Goal: Navigation & Orientation: Find specific page/section

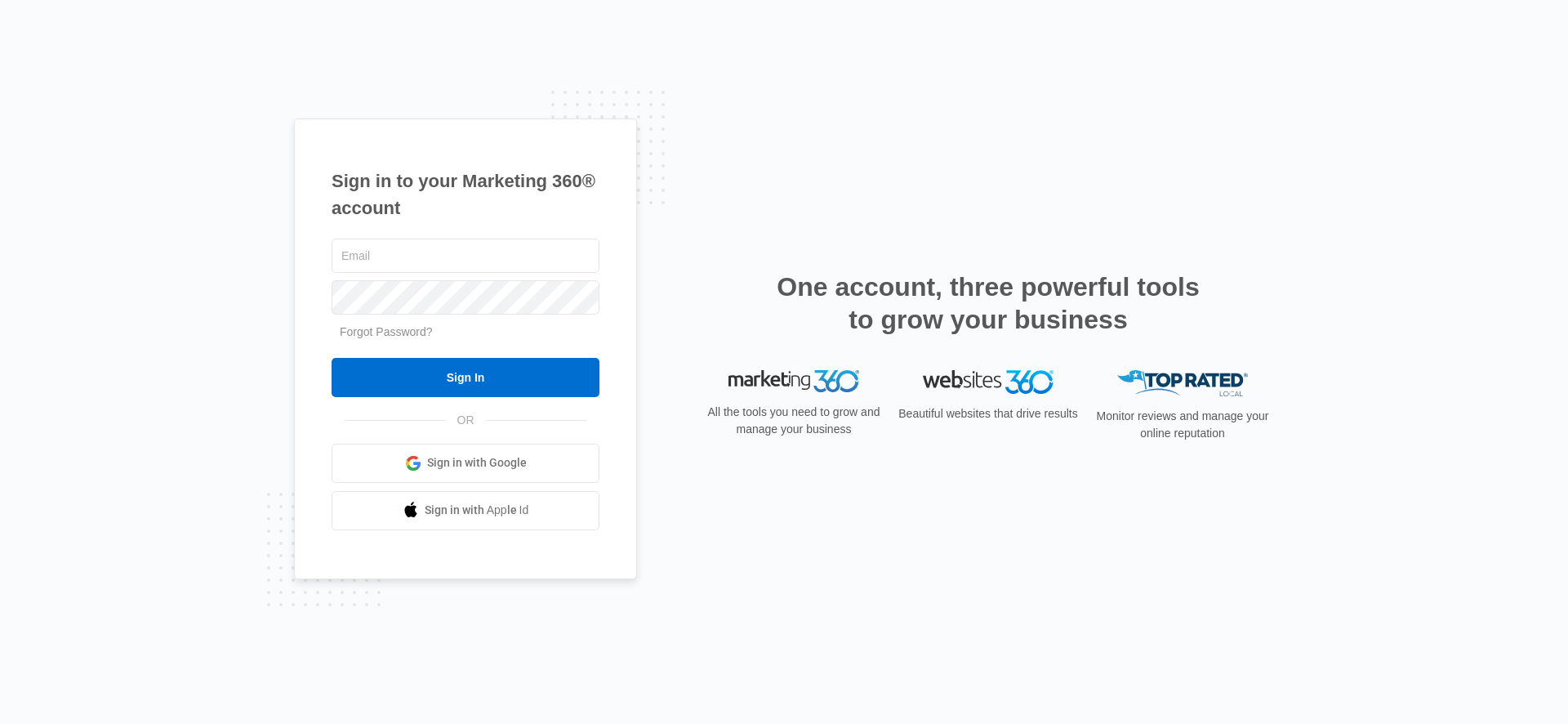
type input "[EMAIL_ADDRESS][PERSON_NAME][DOMAIN_NAME]"
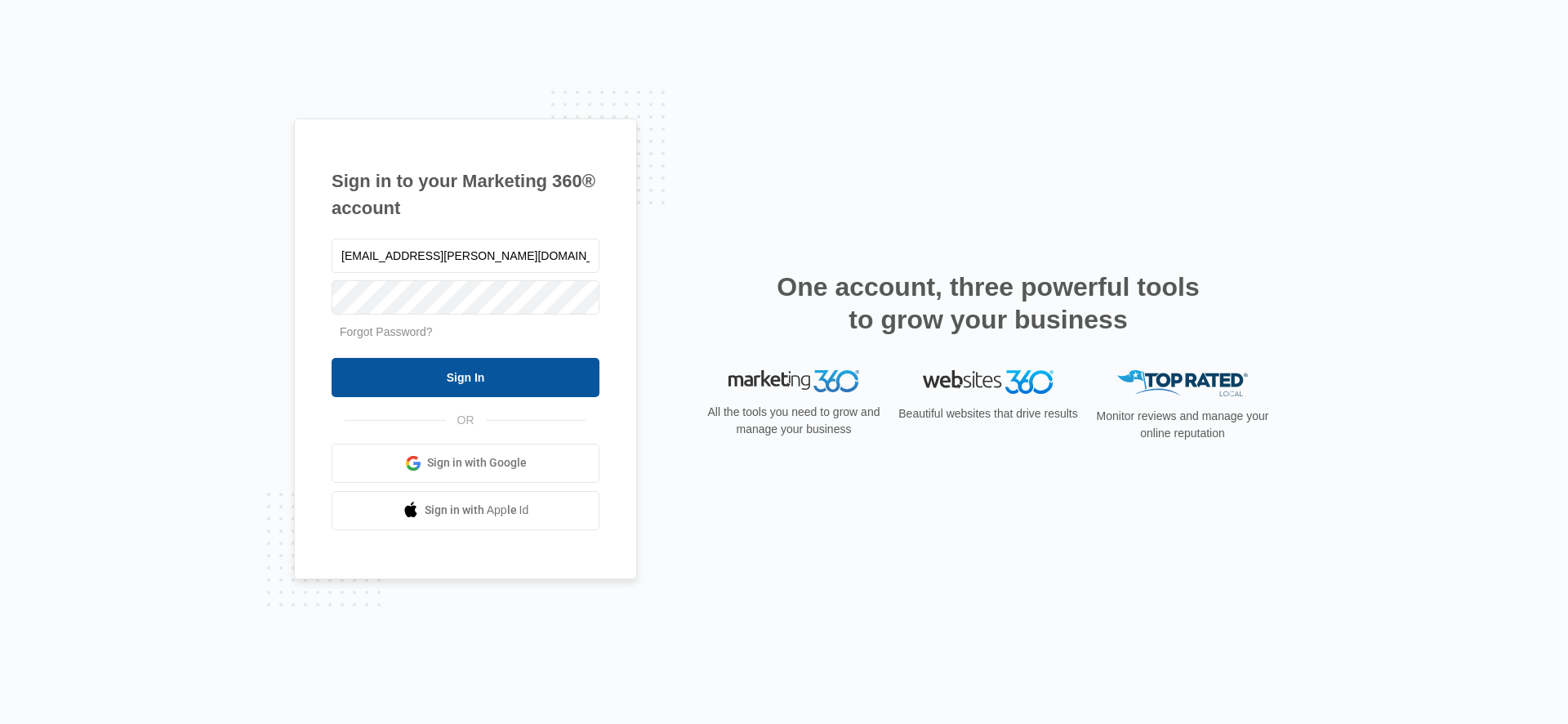
click at [425, 366] on input "Sign In" at bounding box center [465, 377] width 268 height 39
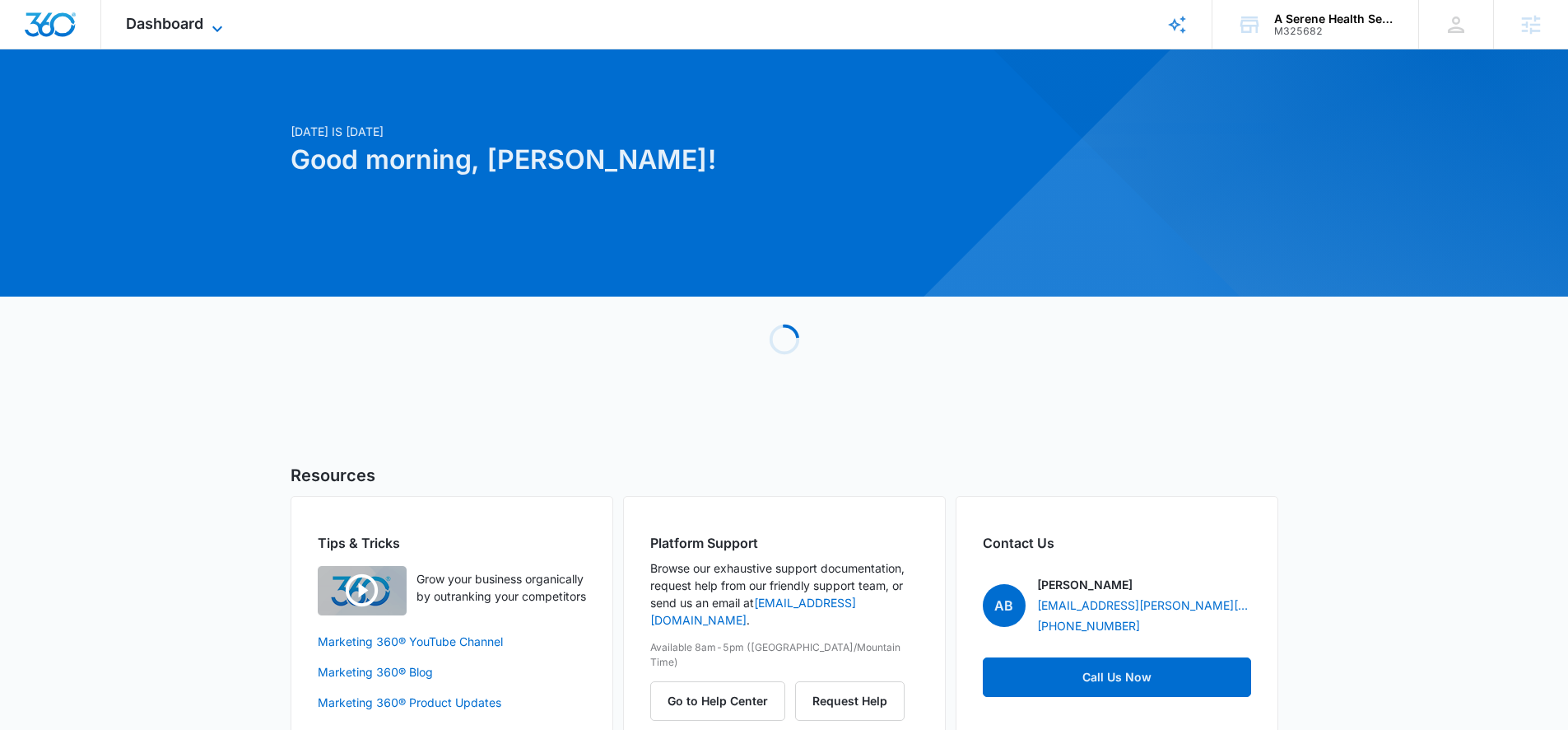
click at [134, 24] on span "Dashboard" at bounding box center [164, 23] width 78 height 17
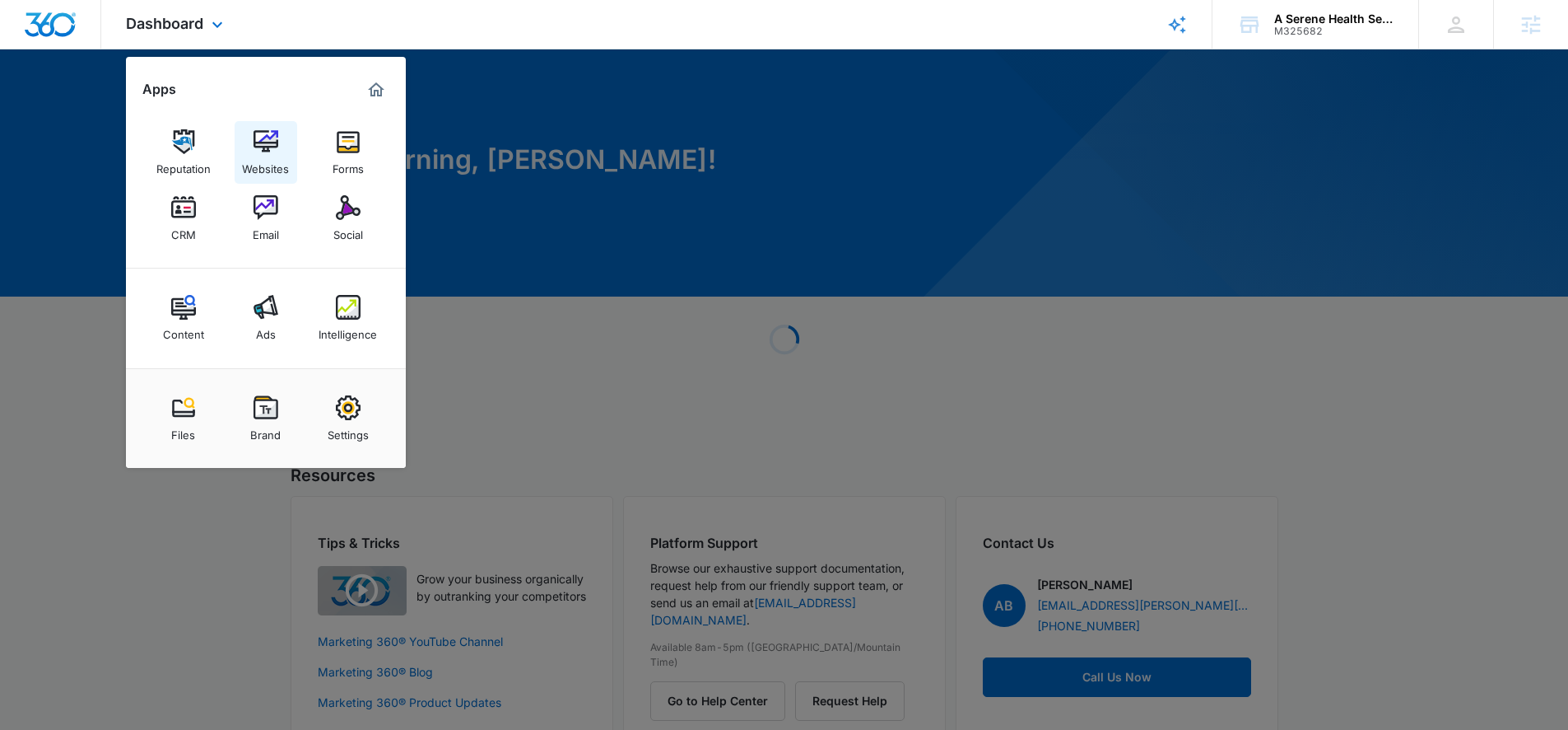
click at [273, 150] on img at bounding box center [266, 141] width 24 height 24
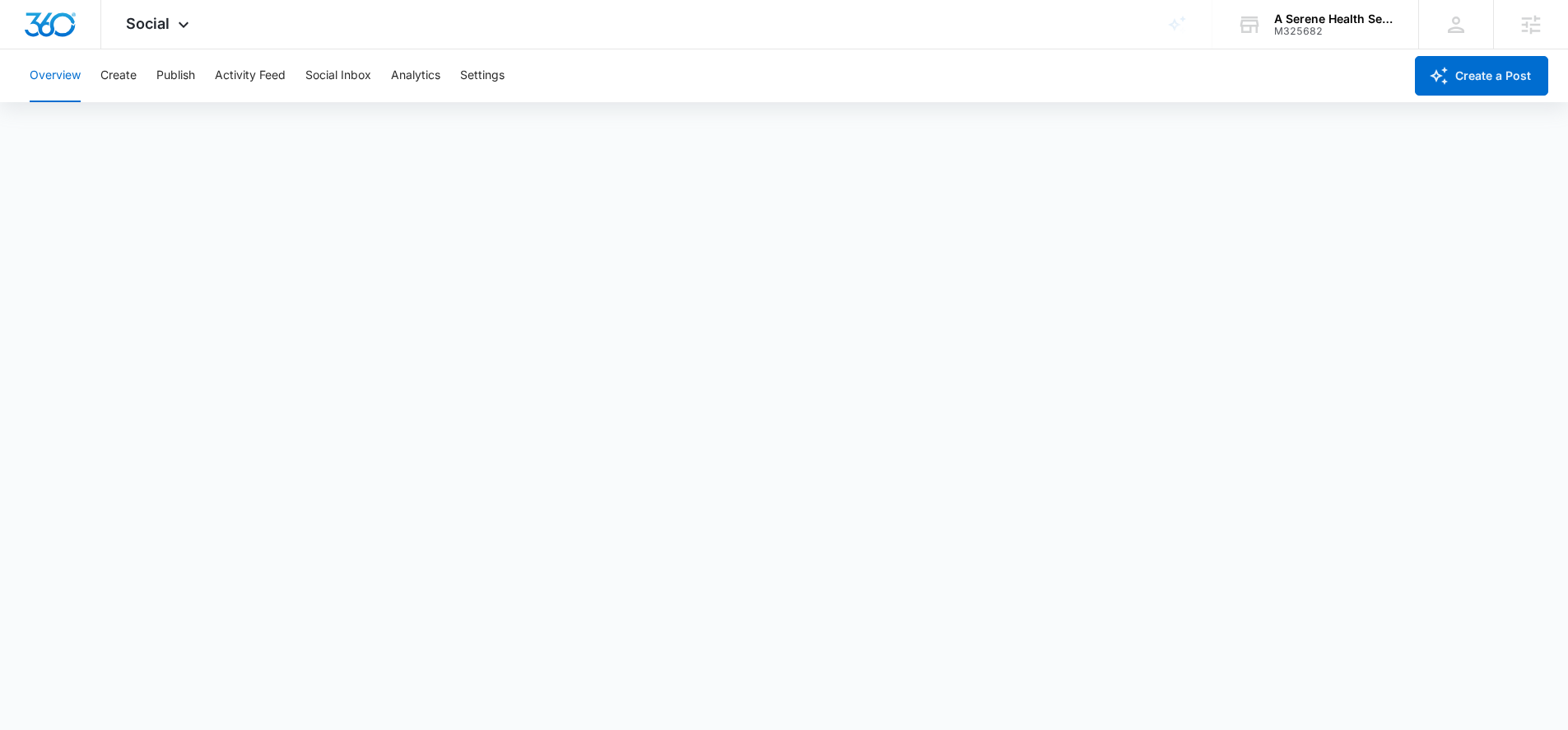
click at [1333, 51] on div "Overview Create Publish Activity Feed Social Inbox Analytics Settings" at bounding box center [712, 76] width 1384 height 52
click at [1326, 43] on div "A Serene Health Services LLC M325682 Your Accounts View All" at bounding box center [1316, 24] width 206 height 49
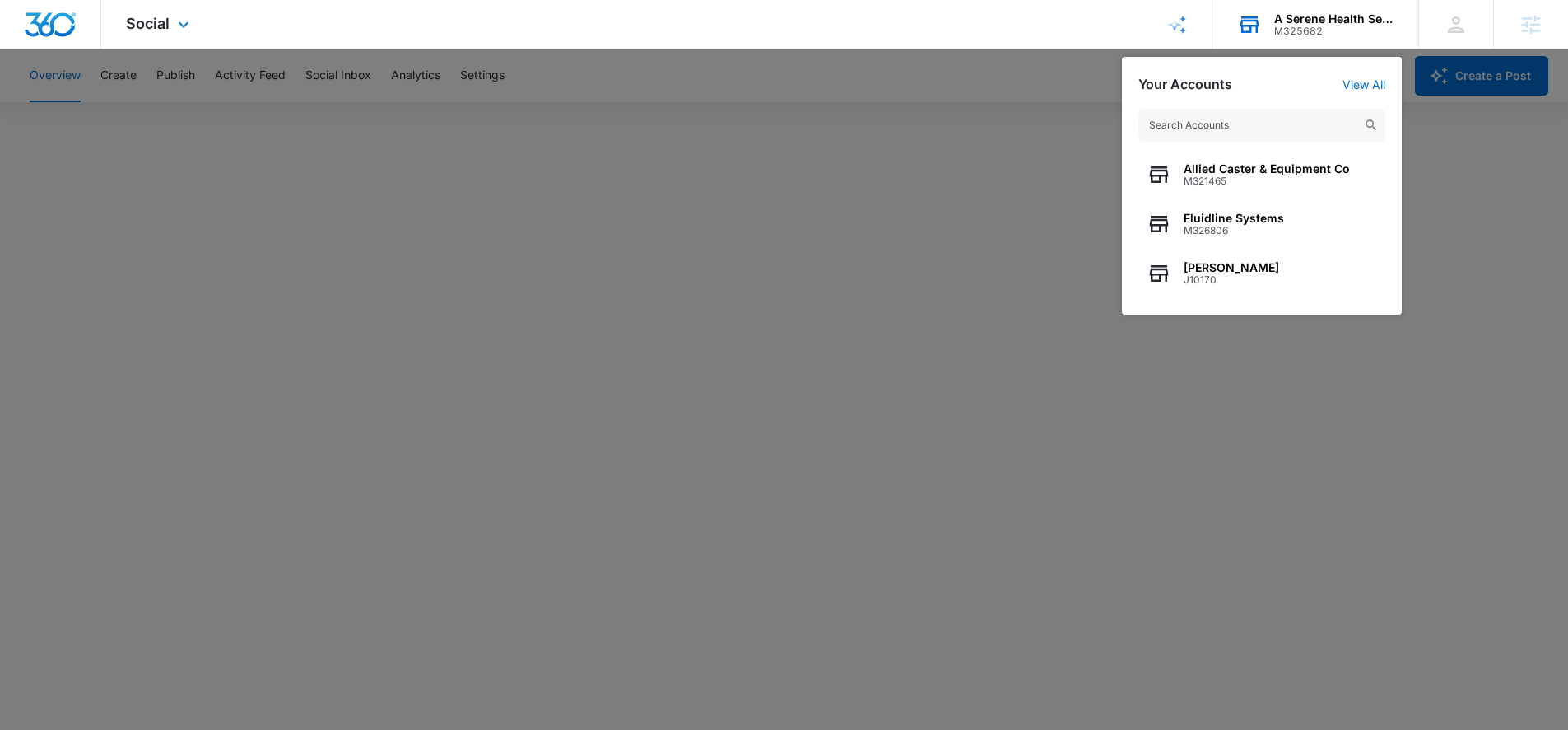
click at [1236, 115] on input "text" at bounding box center [1262, 125] width 247 height 33
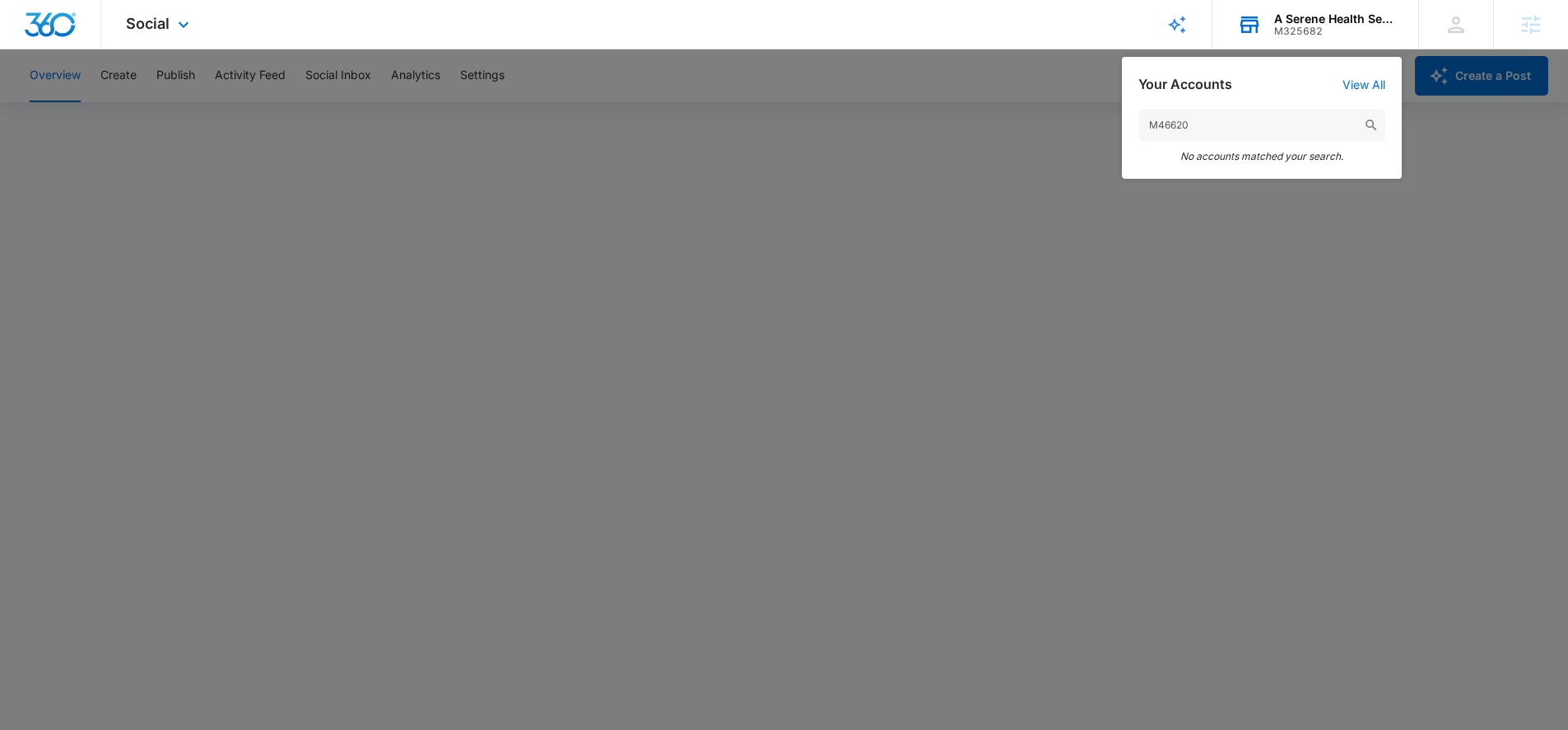
click at [1236, 115] on input "M46620" at bounding box center [1262, 125] width 247 height 33
type input "WetKeys"
click at [102, 237] on div at bounding box center [784, 365] width 1568 height 730
